Goal: Task Accomplishment & Management: Manage account settings

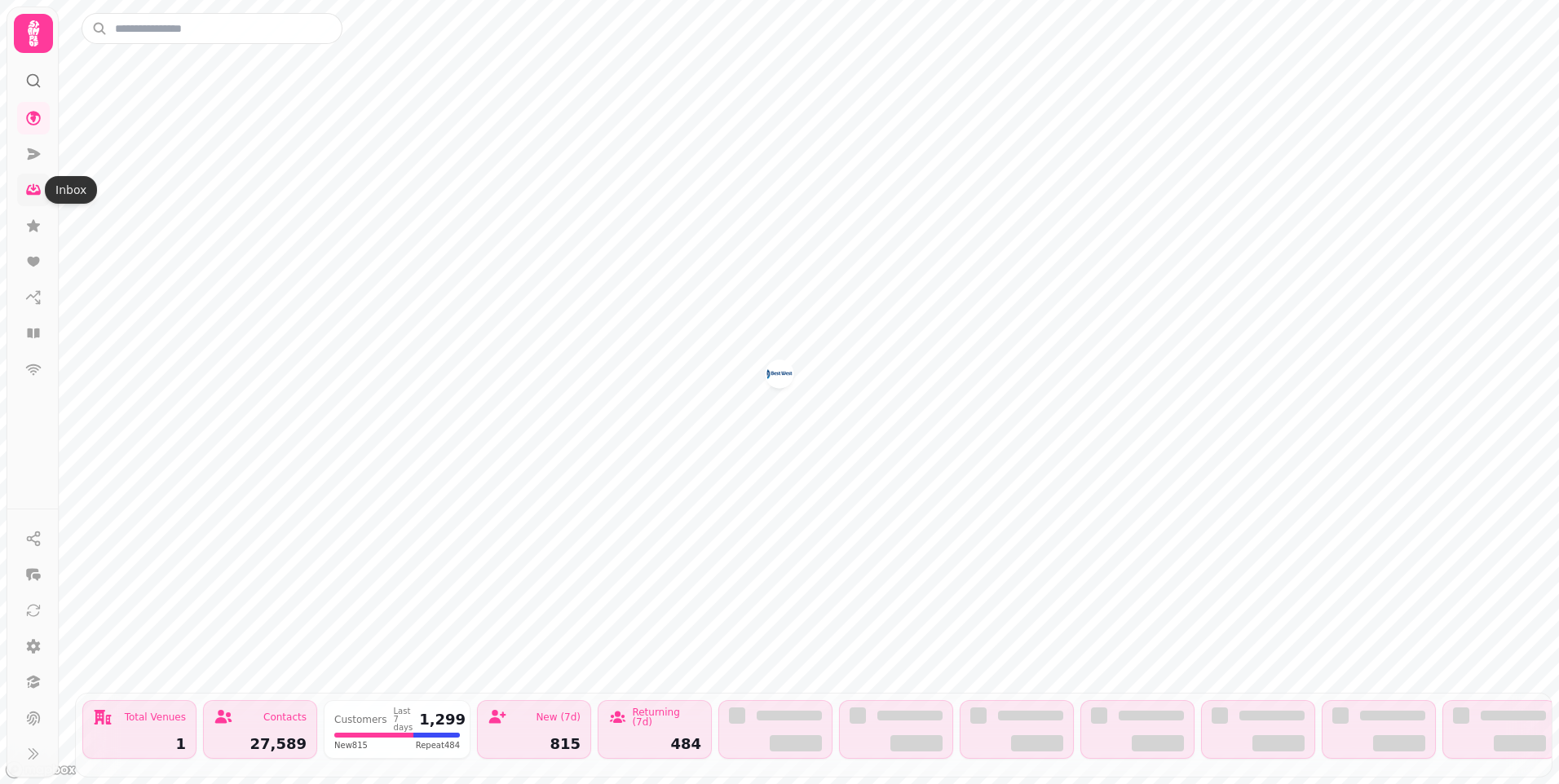
click at [34, 190] on icon at bounding box center [34, 188] width 6 height 7
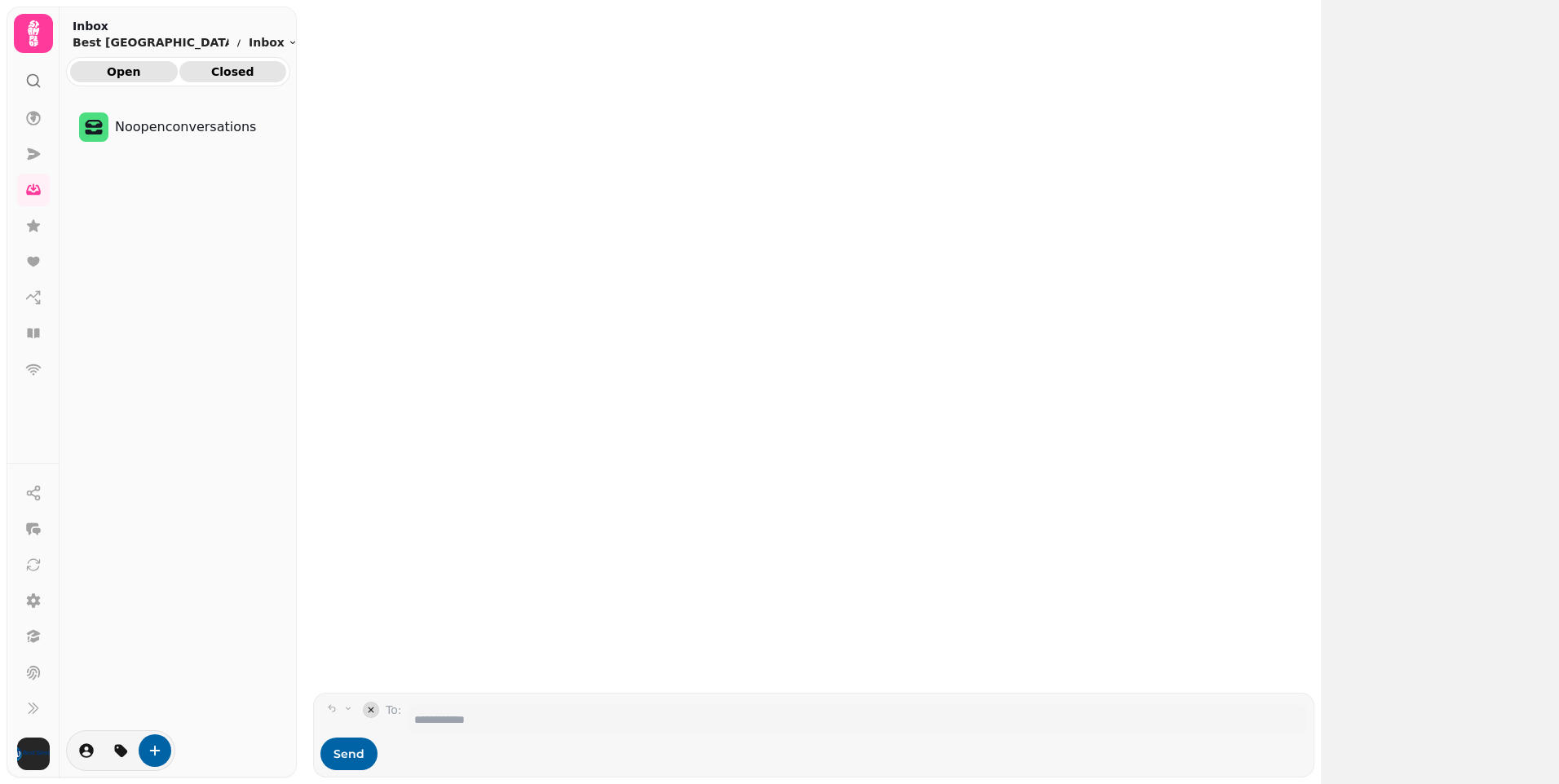
click at [239, 74] on span "Closed" at bounding box center [234, 71] width 82 height 11
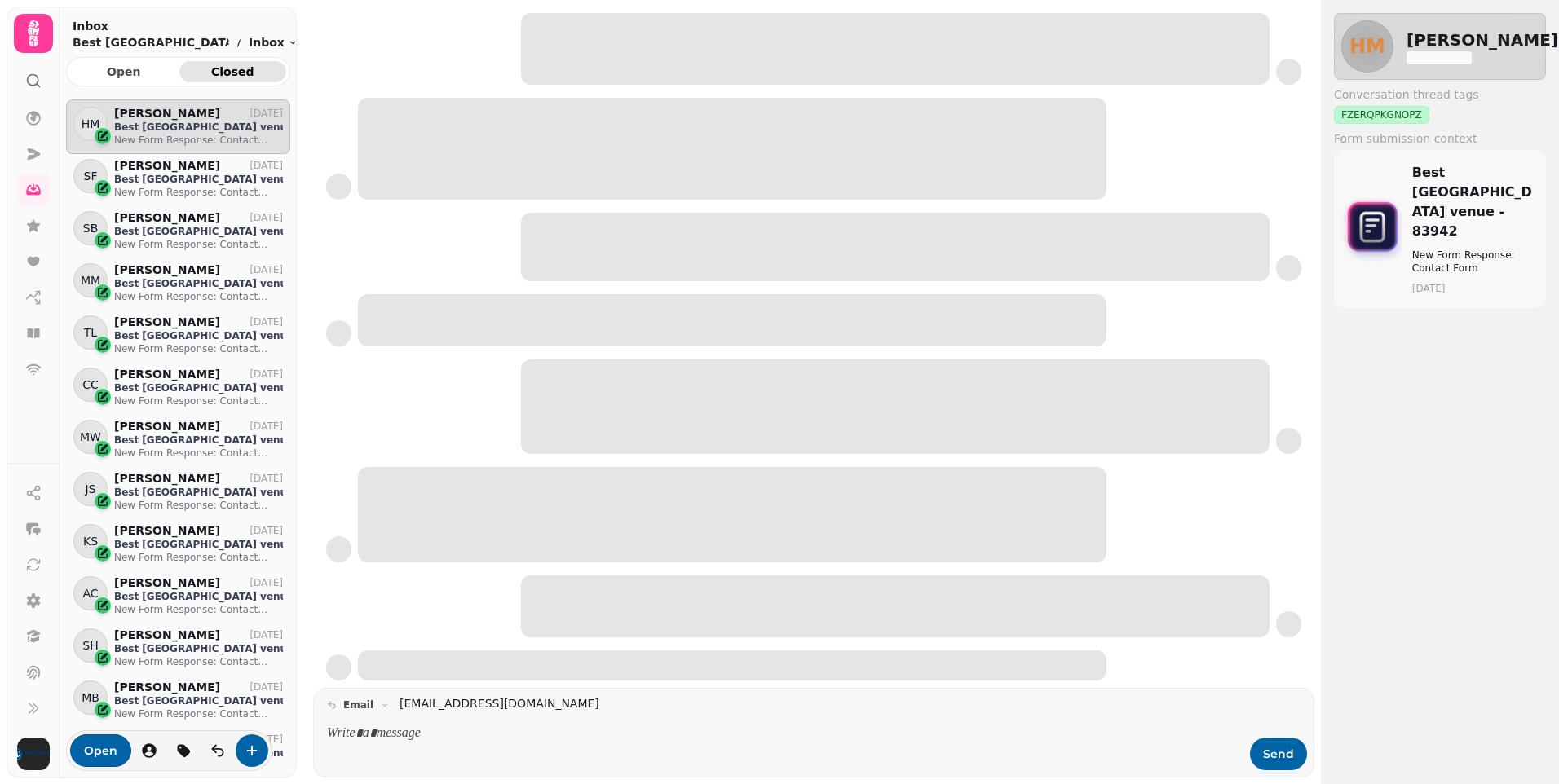
scroll to position [646, 212]
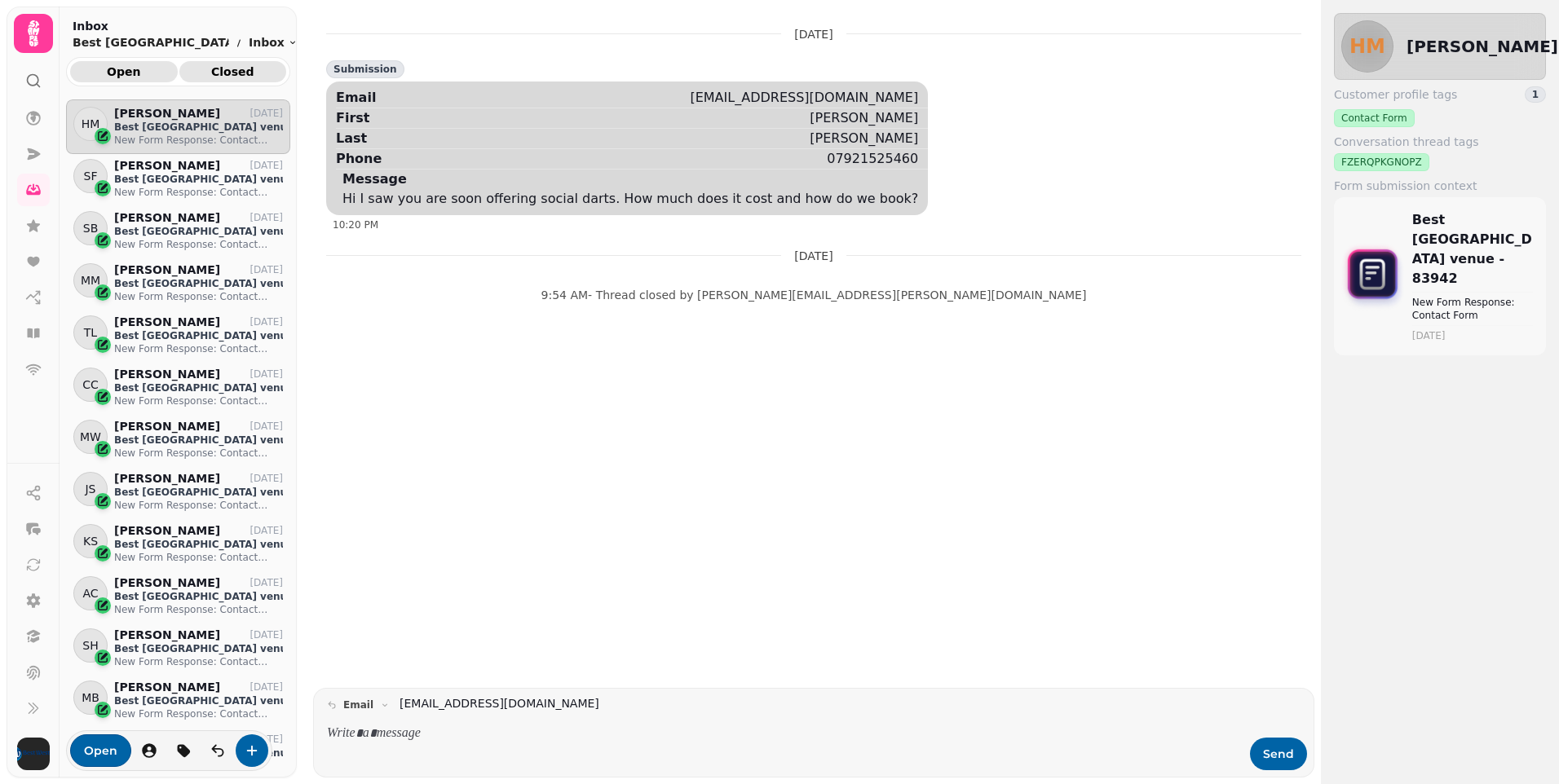
click at [123, 73] on span "Open" at bounding box center [124, 71] width 82 height 11
